Goal: Complete application form

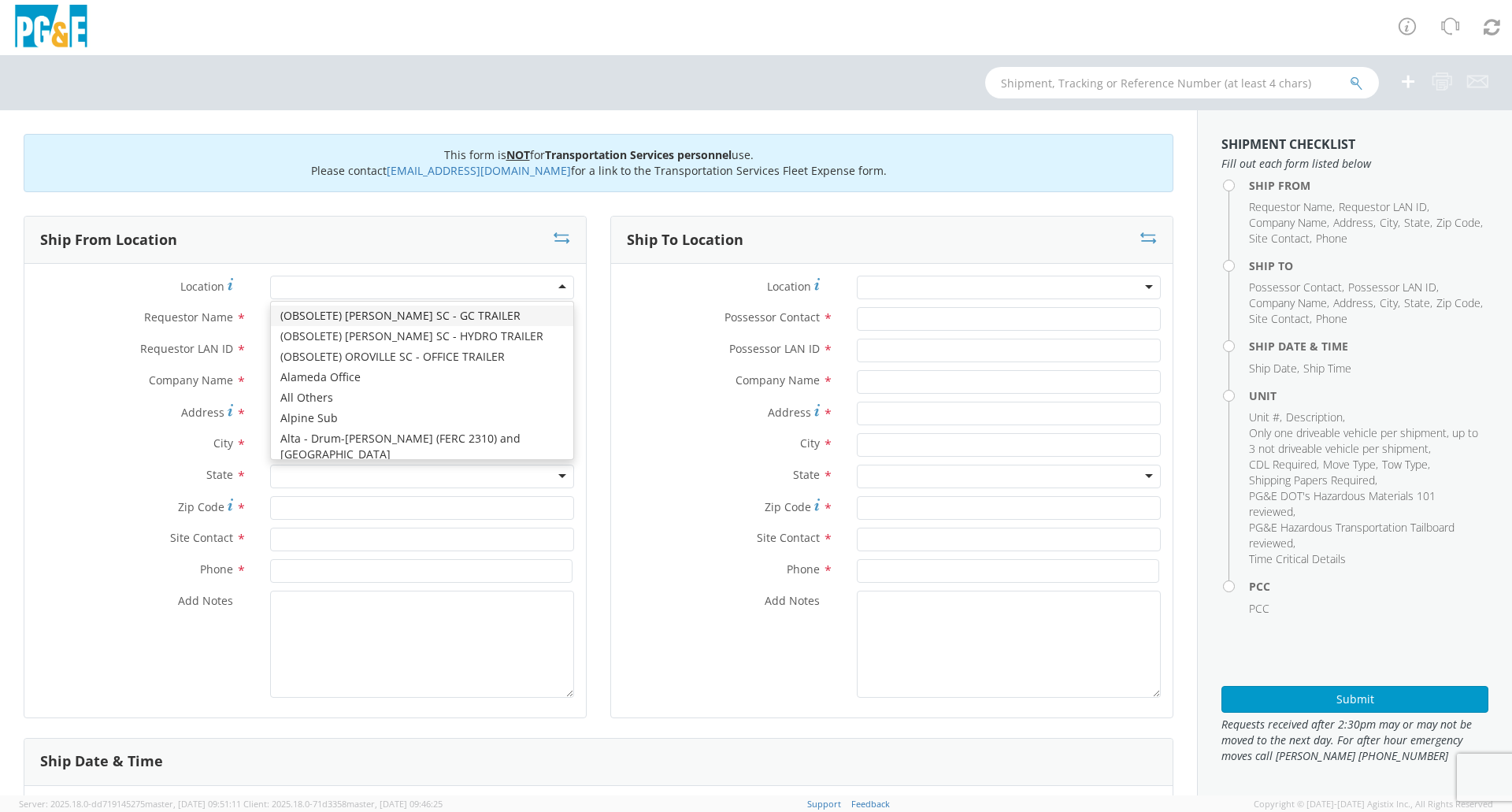
drag, startPoint x: 465, startPoint y: 287, endPoint x: 423, endPoint y: 349, distance: 74.9
click at [465, 289] on div at bounding box center [422, 287] width 304 height 24
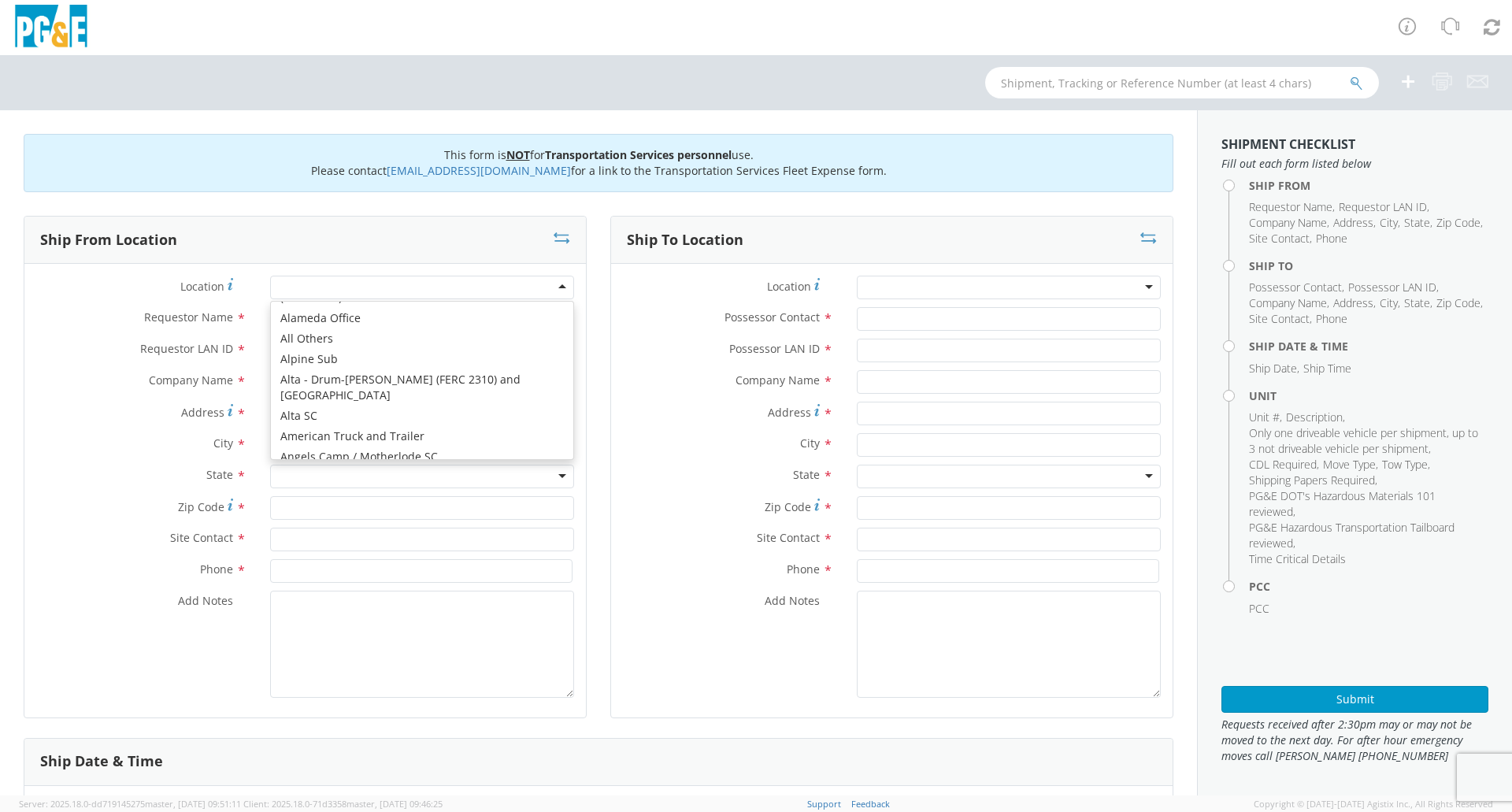
scroll to position [236, 0]
type input "PG&E"
type input "[STREET_ADDRESS][PERSON_NAME]"
type input "ATWATER"
type input "95301"
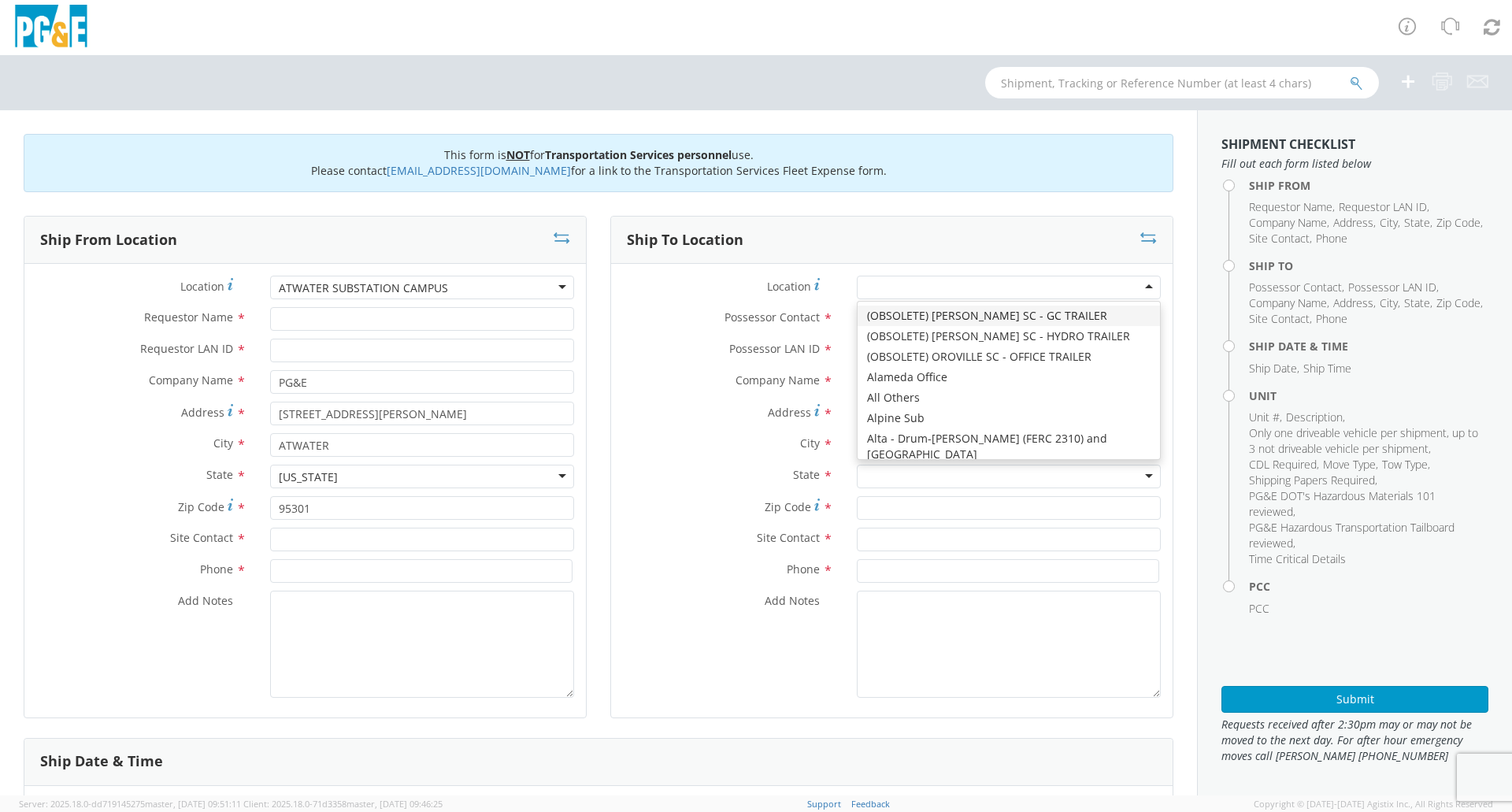
click at [928, 284] on div at bounding box center [1008, 287] width 304 height 24
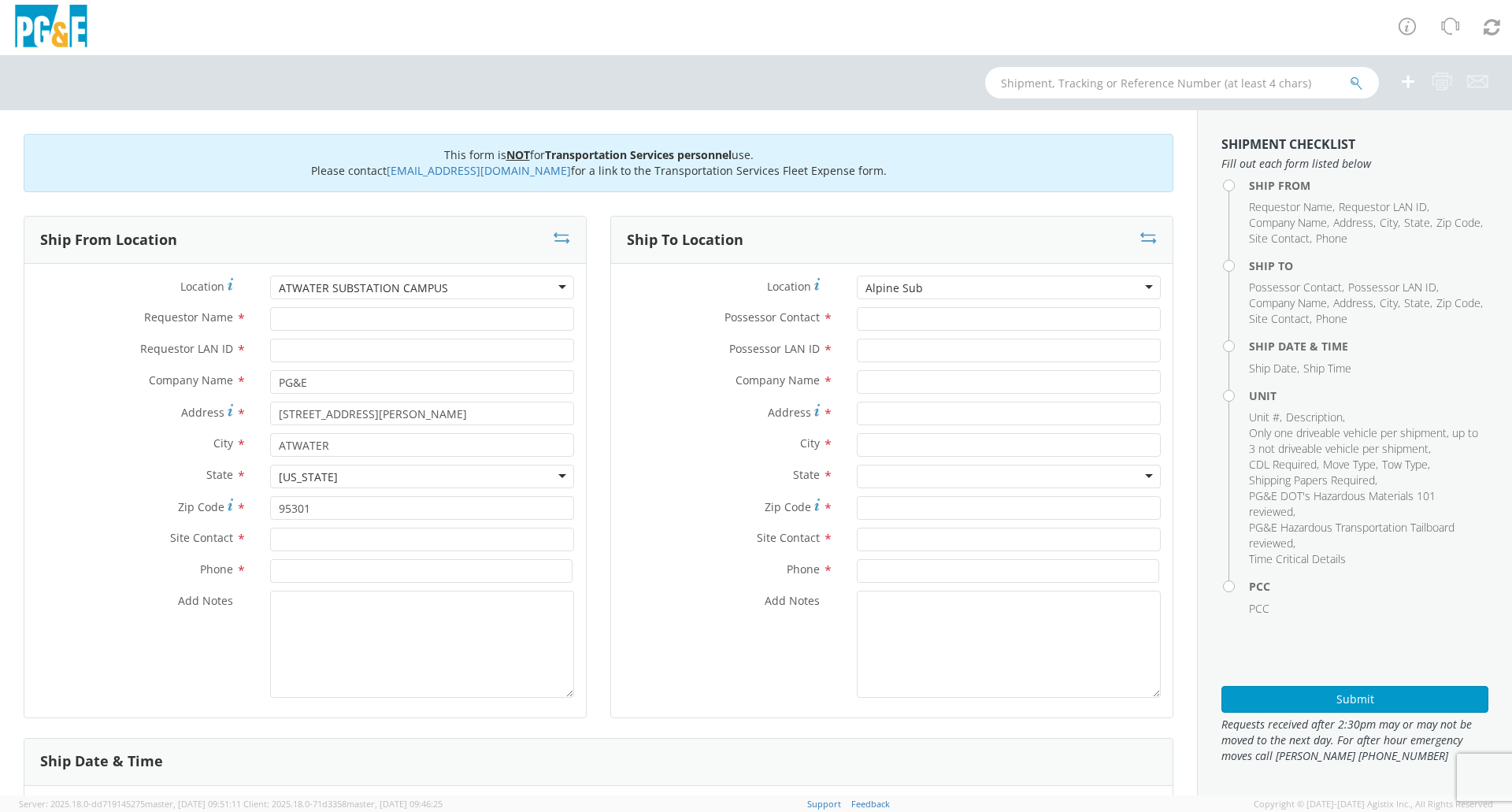
type input "PG&E"
type input "[GEOGRAPHIC_DATA], [GEOGRAPHIC_DATA] Off"
type input "[GEOGRAPHIC_DATA]"
type input "95223"
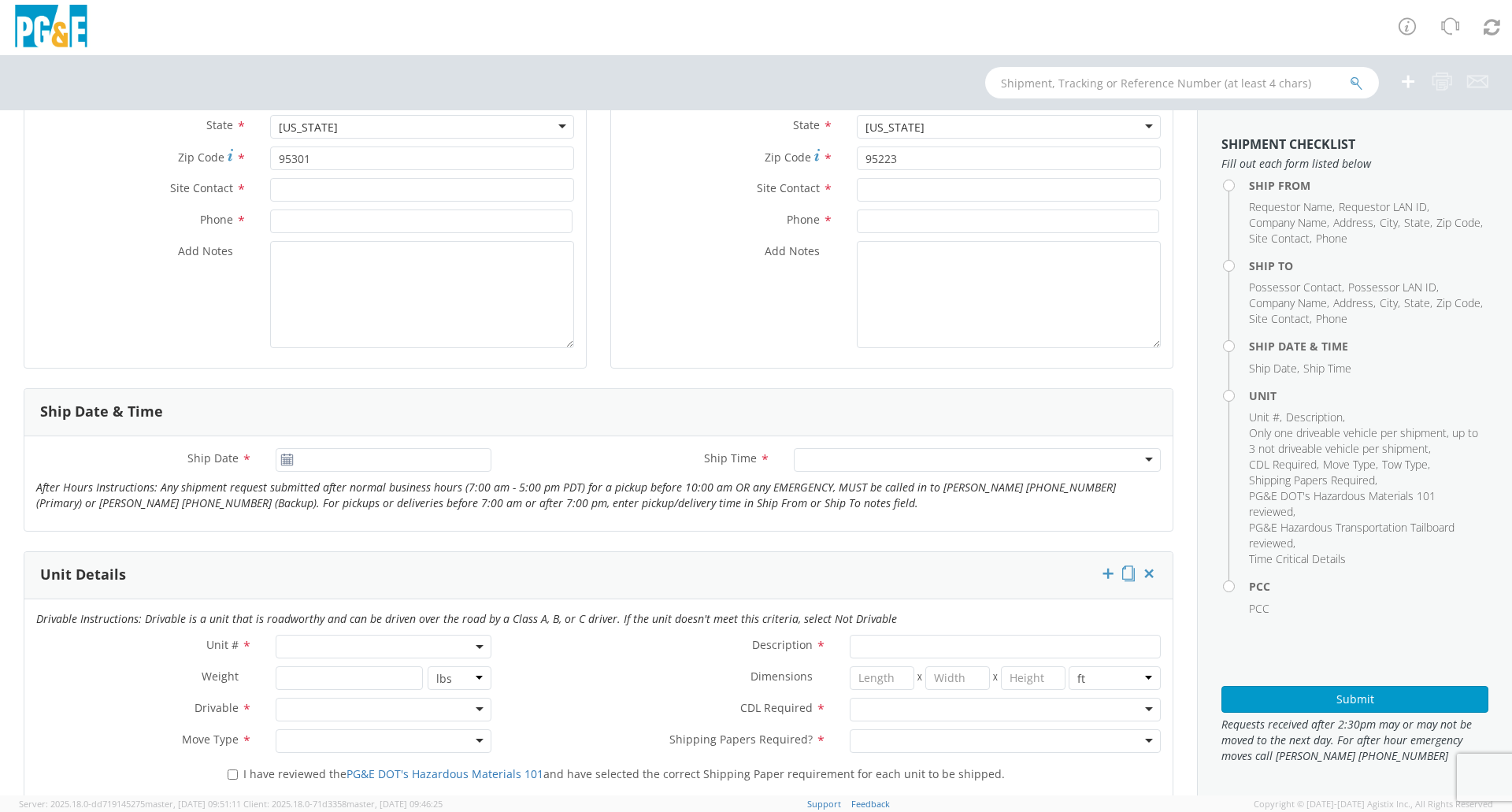
scroll to position [630, 0]
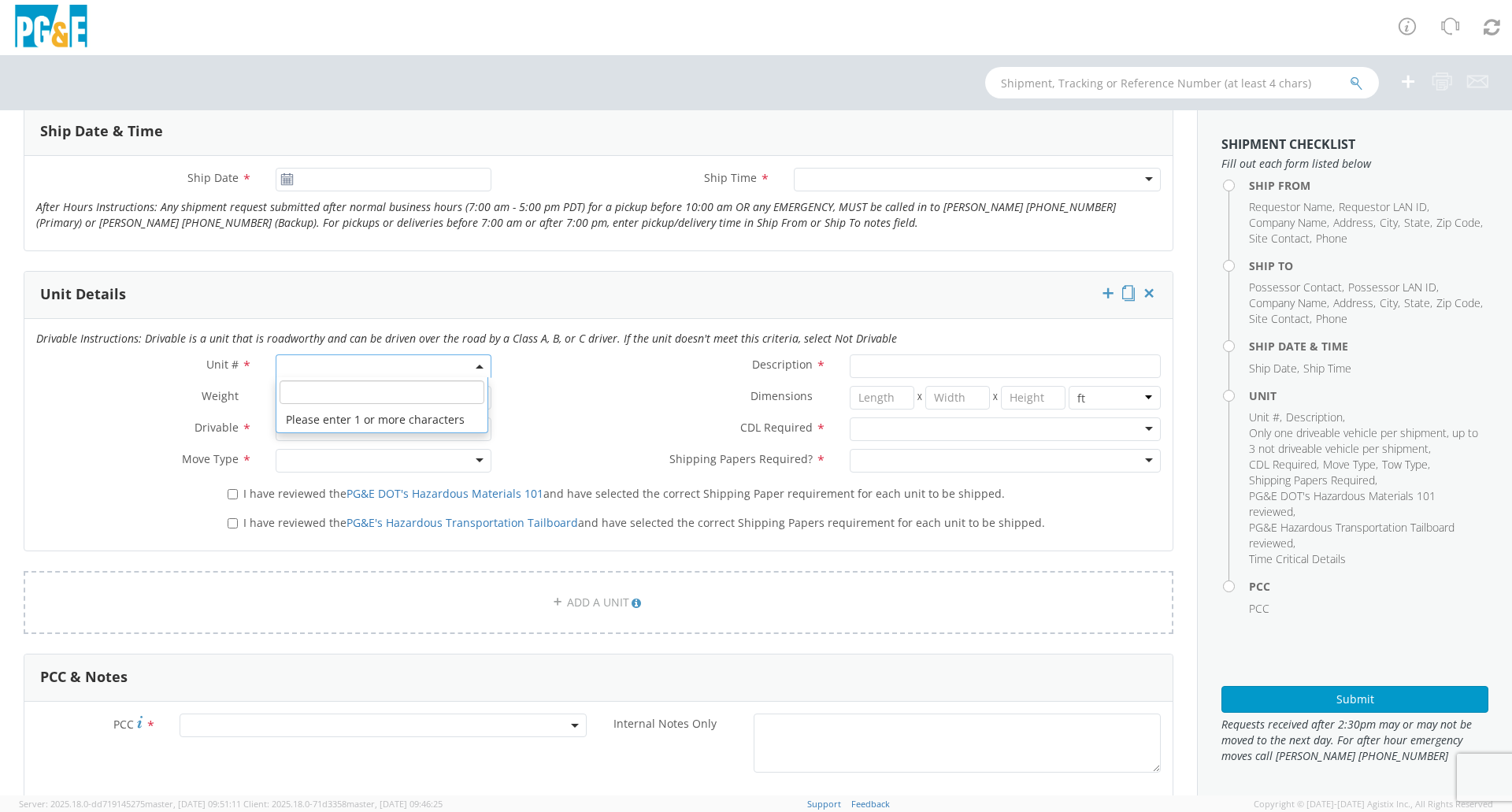
click at [380, 363] on span at bounding box center [383, 366] width 216 height 24
click at [557, 380] on div "Description *" at bounding box center [838, 370] width 670 height 31
click at [354, 422] on div at bounding box center [383, 429] width 216 height 24
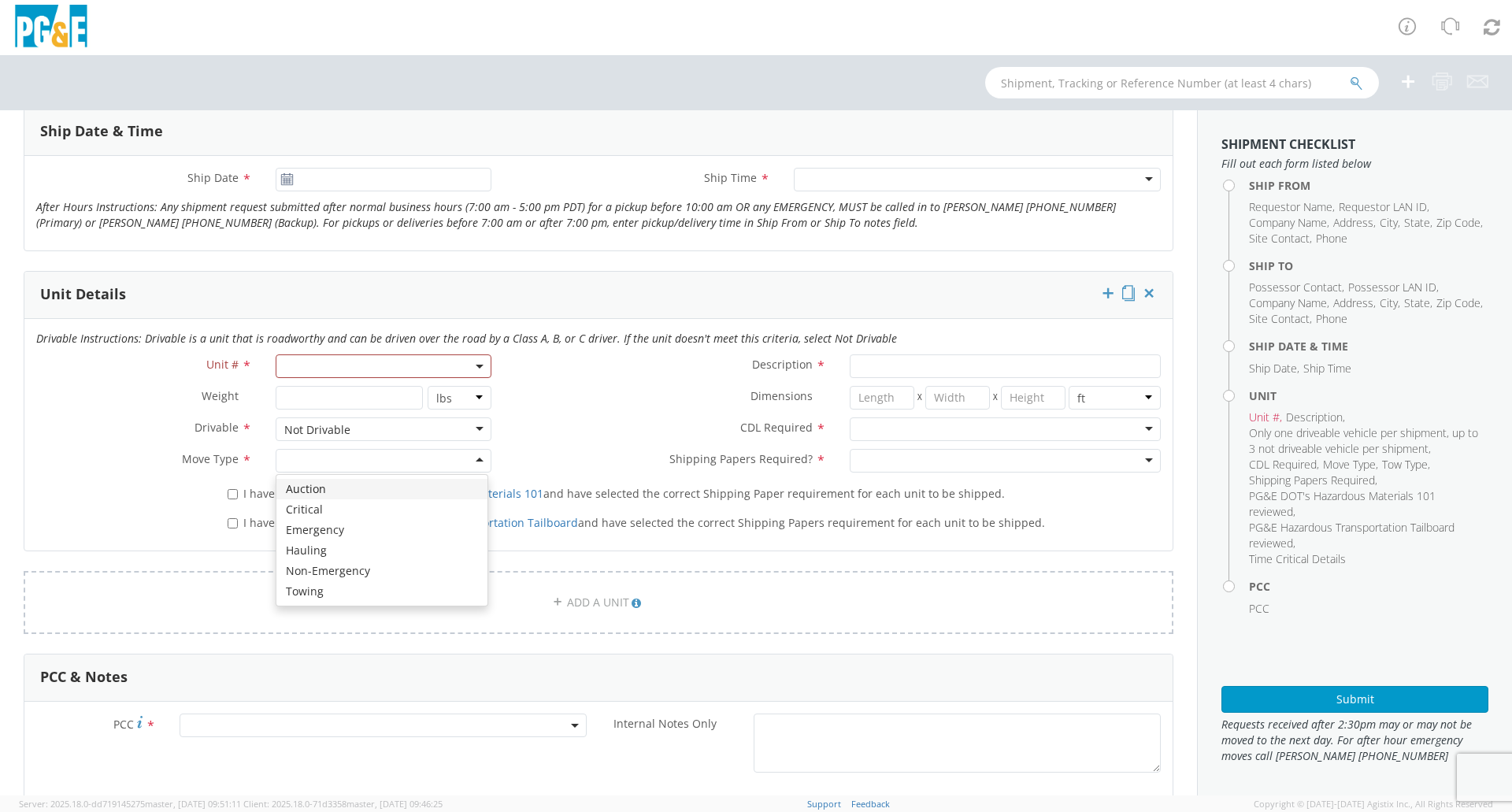
click at [464, 458] on div at bounding box center [383, 460] width 216 height 24
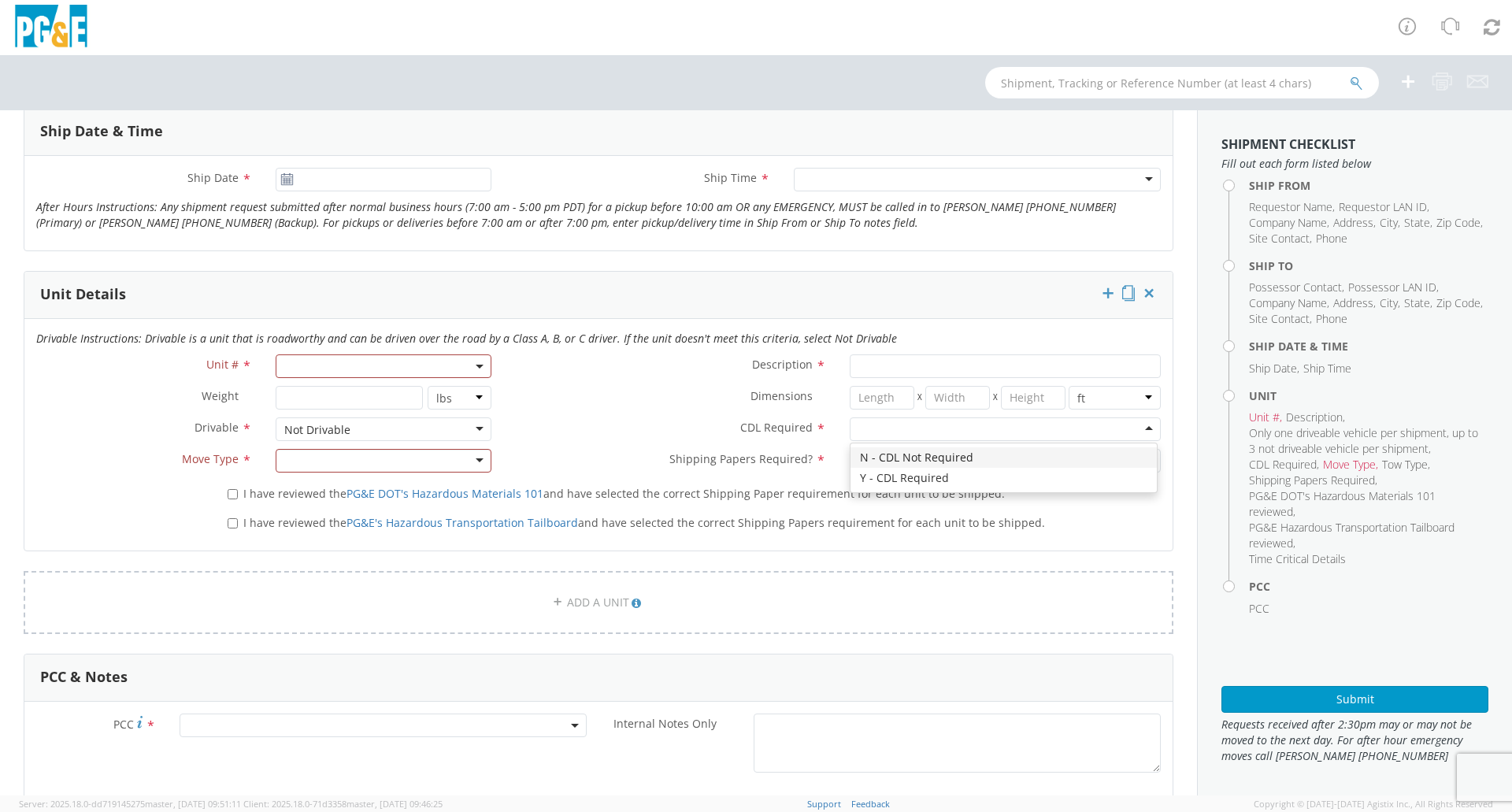
click at [883, 431] on div at bounding box center [1005, 429] width 311 height 24
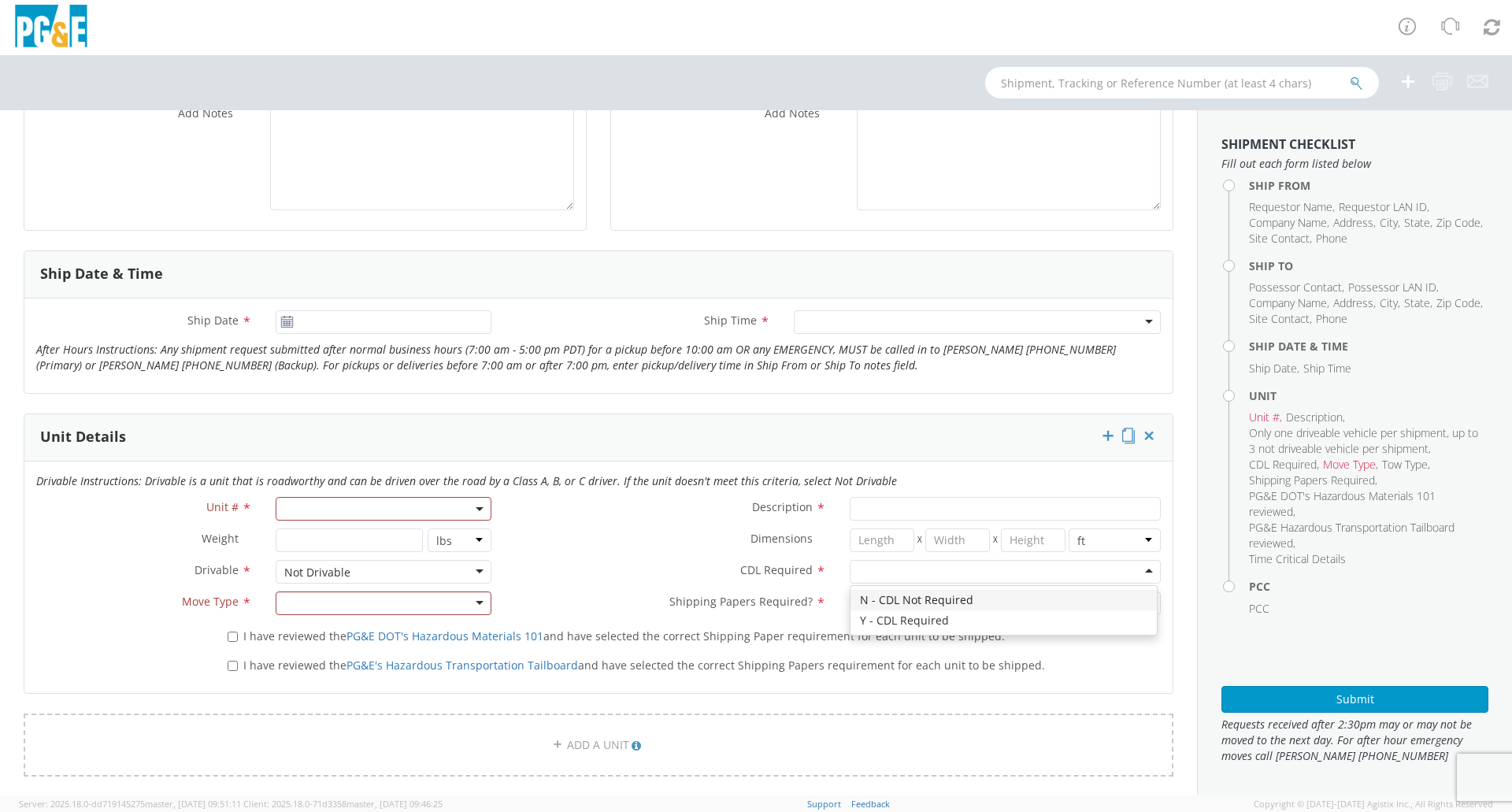
scroll to position [236, 0]
